Goal: Check status: Check status

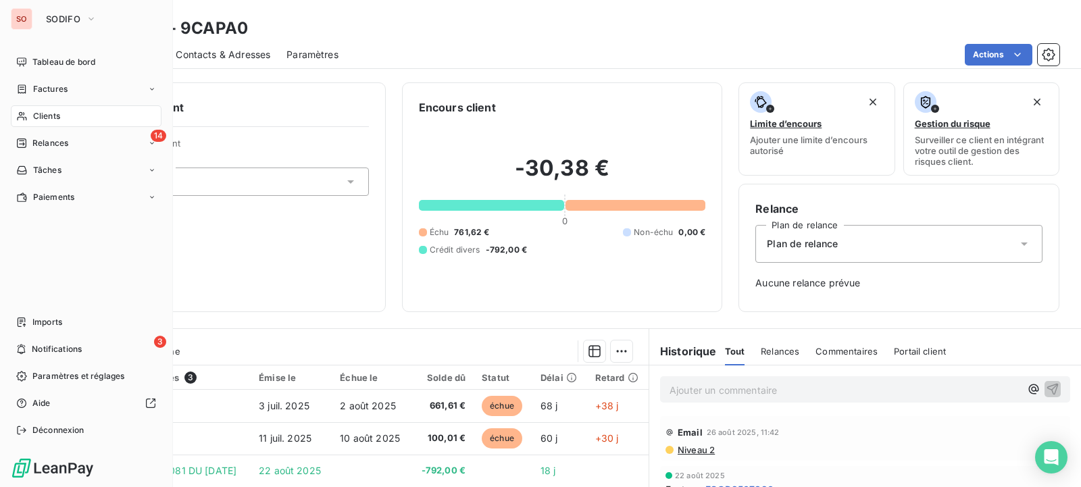
click at [52, 116] on span "Clients" at bounding box center [46, 116] width 27 height 12
click at [39, 114] on span "Clients" at bounding box center [46, 116] width 27 height 12
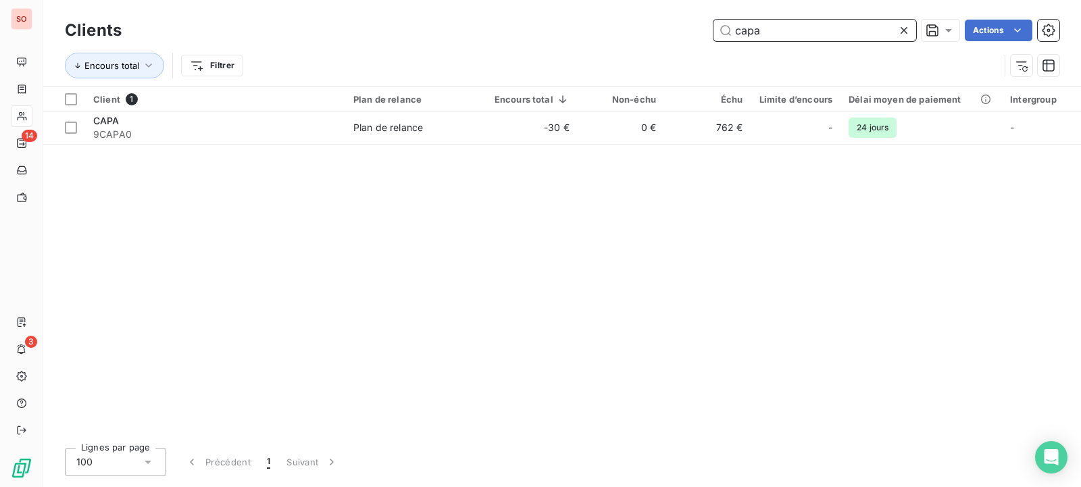
drag, startPoint x: 772, startPoint y: 32, endPoint x: 659, endPoint y: 32, distance: 113.5
click at [714, 32] on input "capa" at bounding box center [815, 31] width 203 height 22
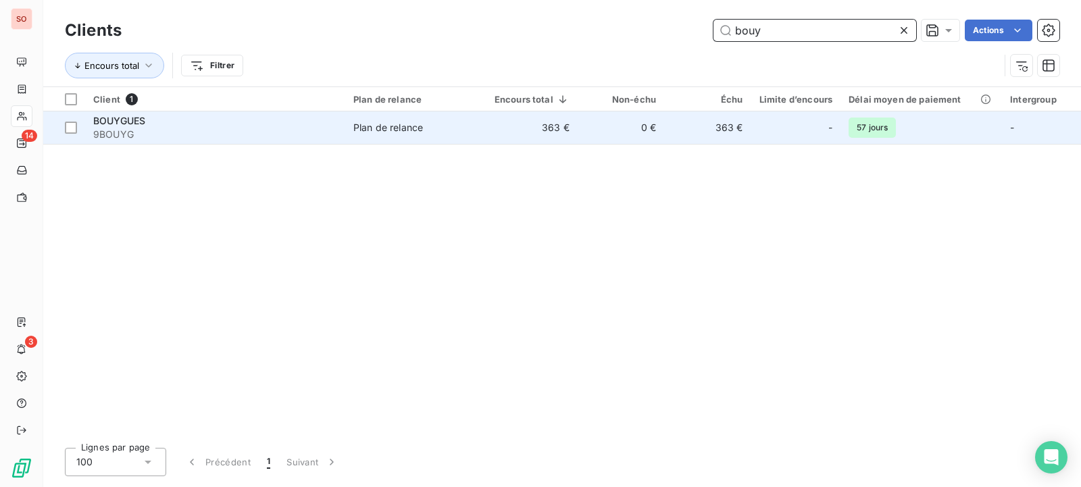
type input "bouy"
click at [497, 118] on td "363 €" at bounding box center [531, 127] width 91 height 32
